Goal: Transaction & Acquisition: Purchase product/service

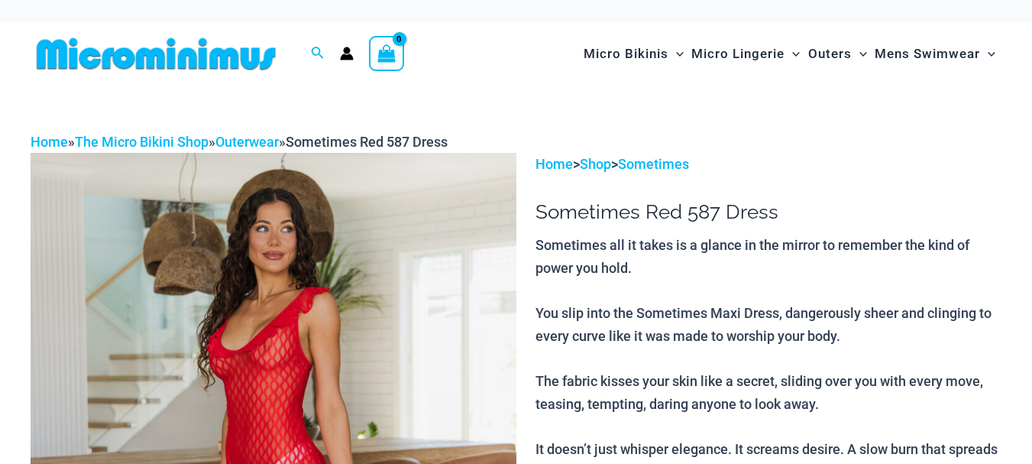
select select
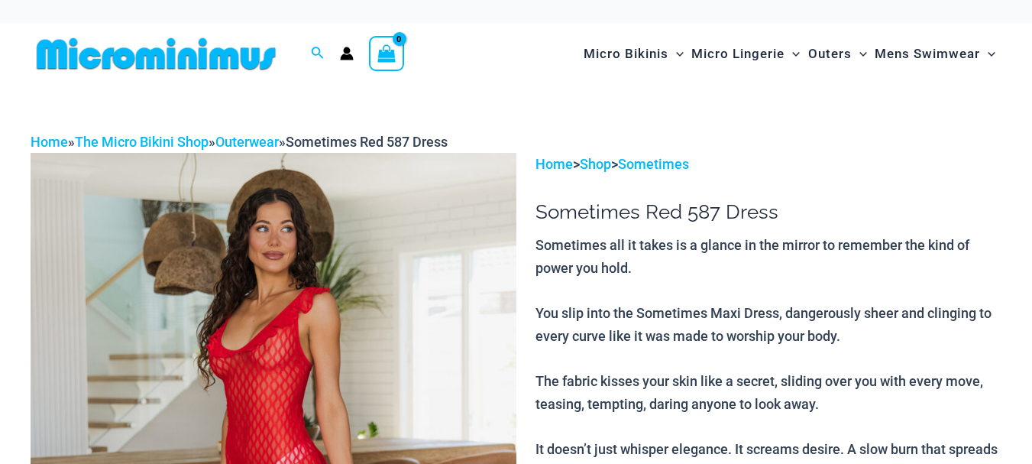
select select
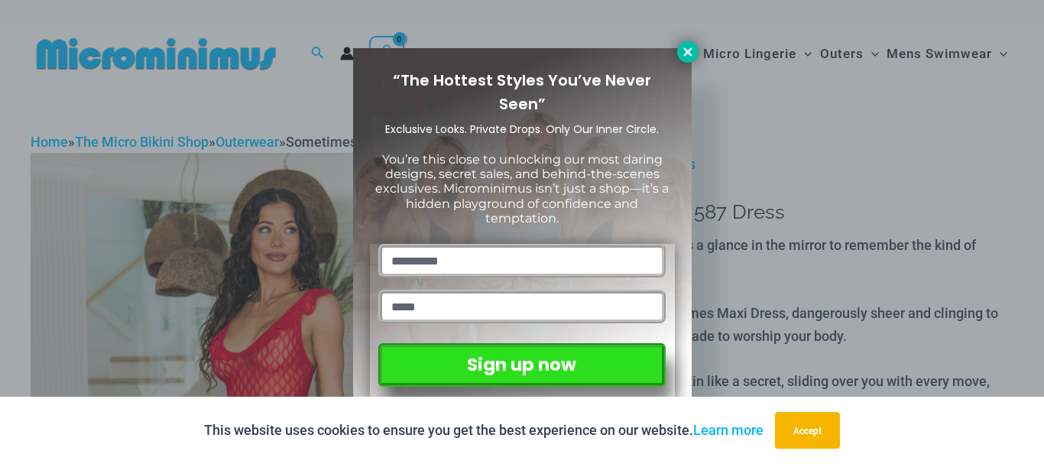
click at [685, 49] on icon at bounding box center [687, 51] width 8 height 8
